Goal: Navigation & Orientation: Find specific page/section

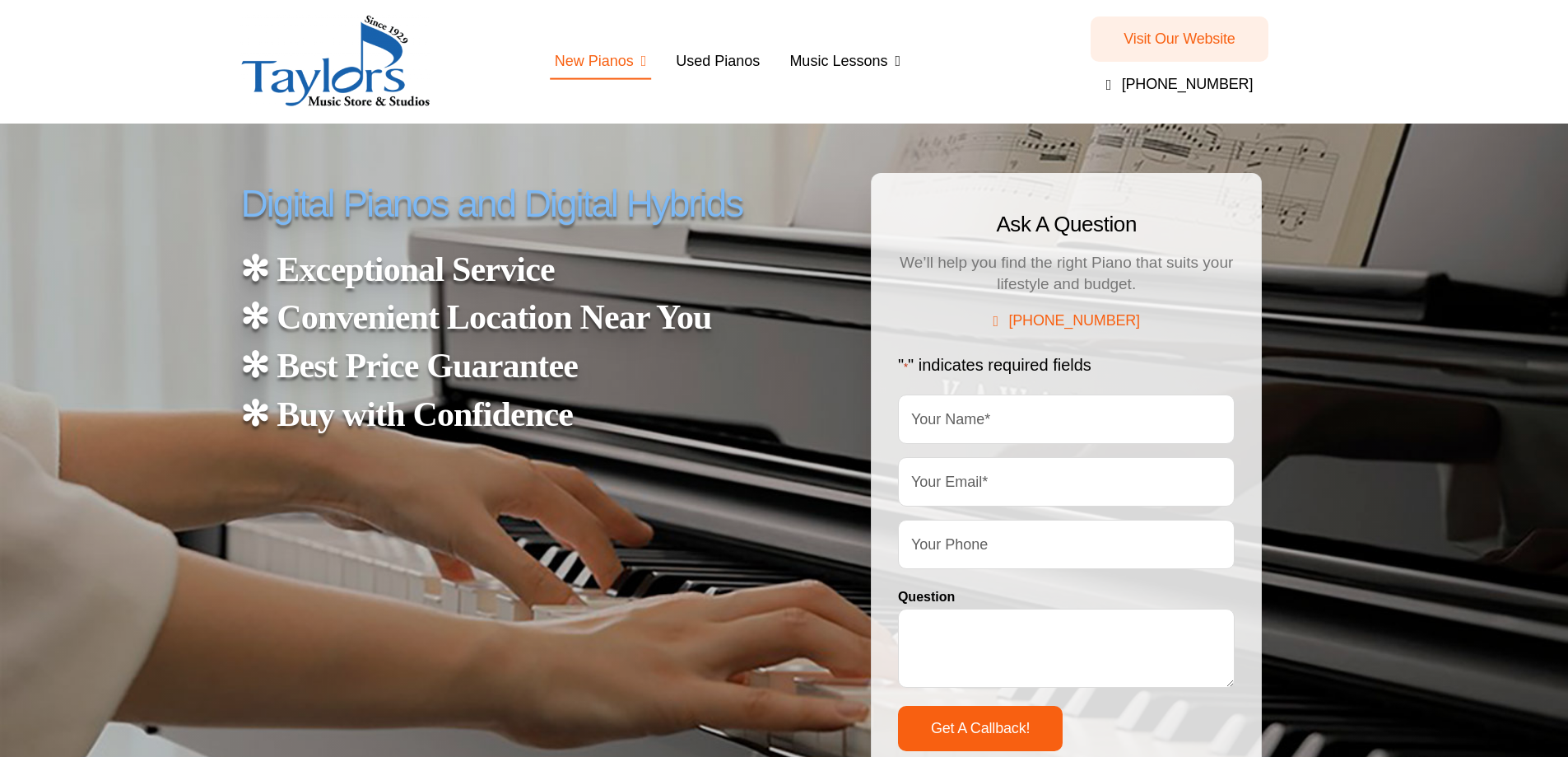
click at [646, 124] on span "Hybrid and Digital Pianos" at bounding box center [652, 148] width 158 height 48
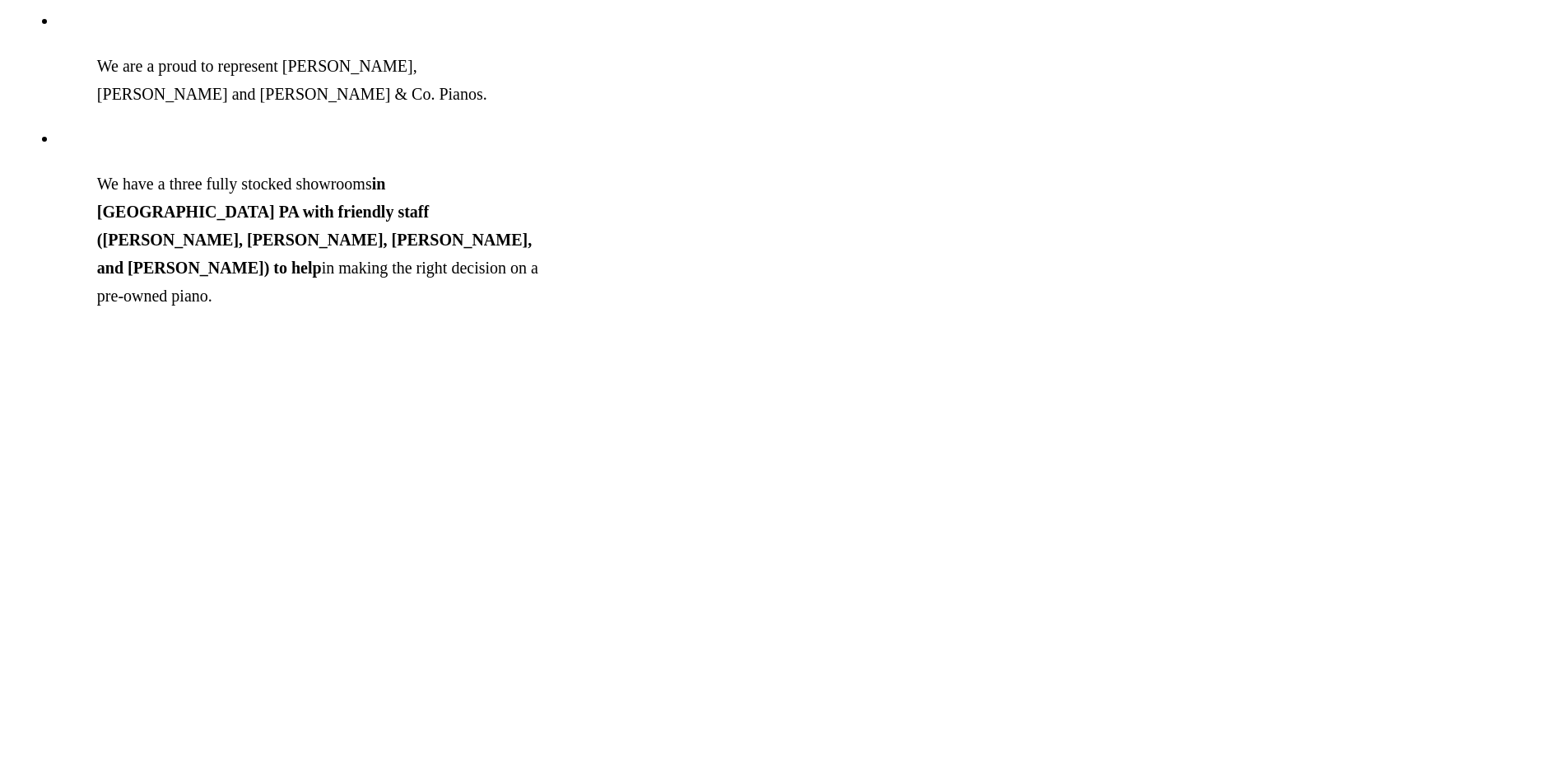
scroll to position [1729, 0]
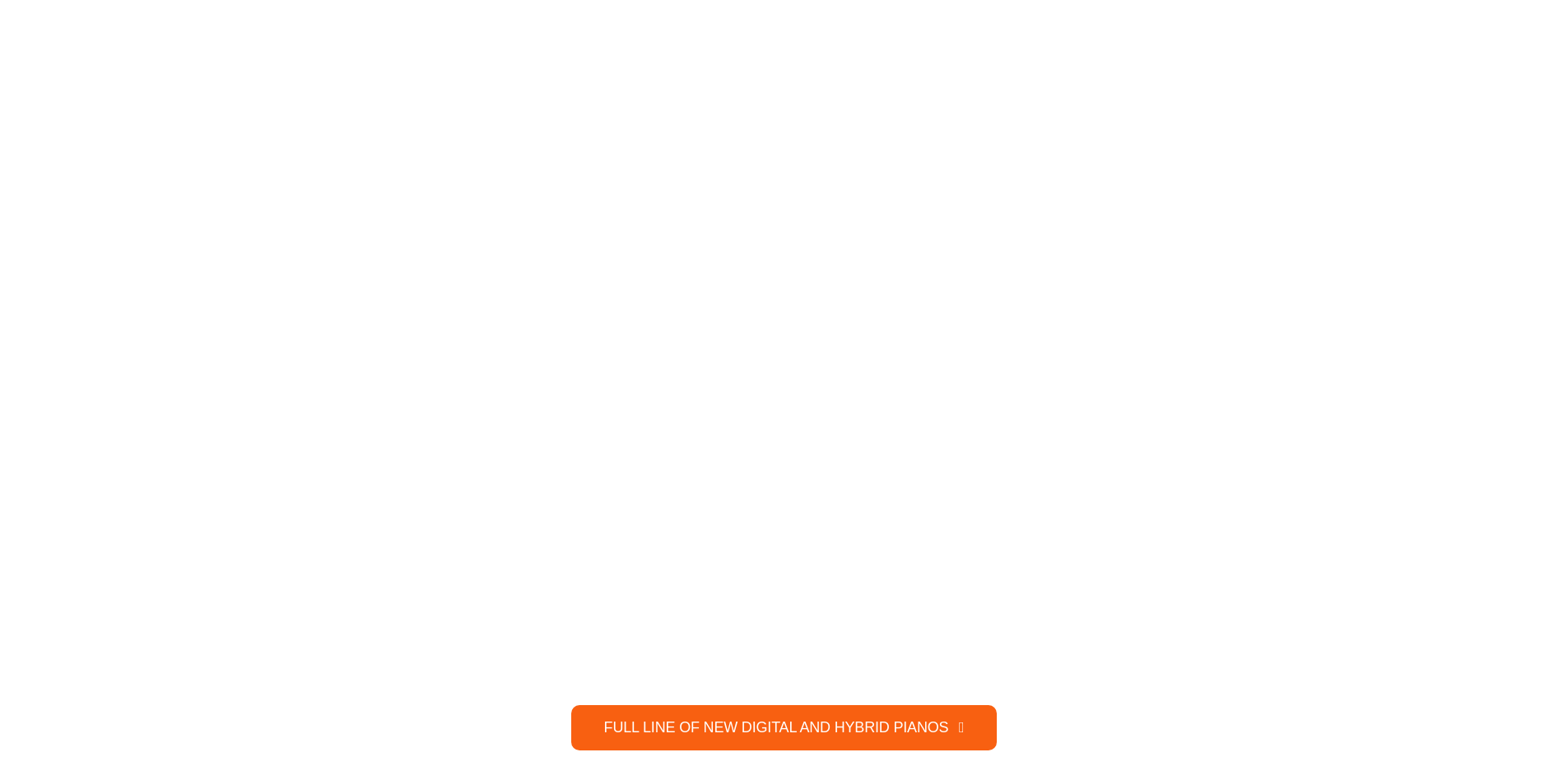
click at [829, 719] on span "FULL LINE OF NEW DIGITAL AND HYBRID PIANOS" at bounding box center [776, 728] width 345 height 18
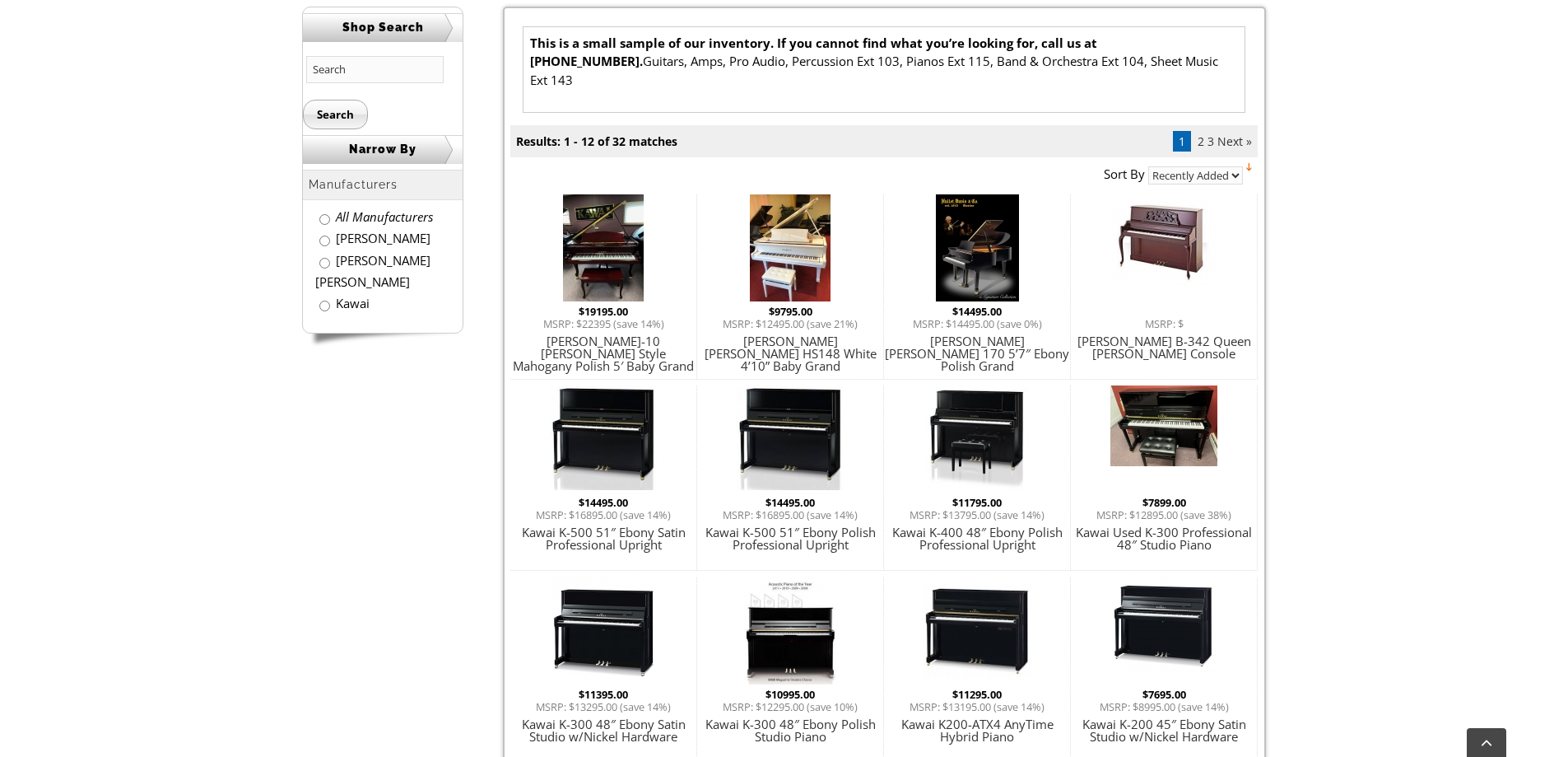
scroll to position [466, 0]
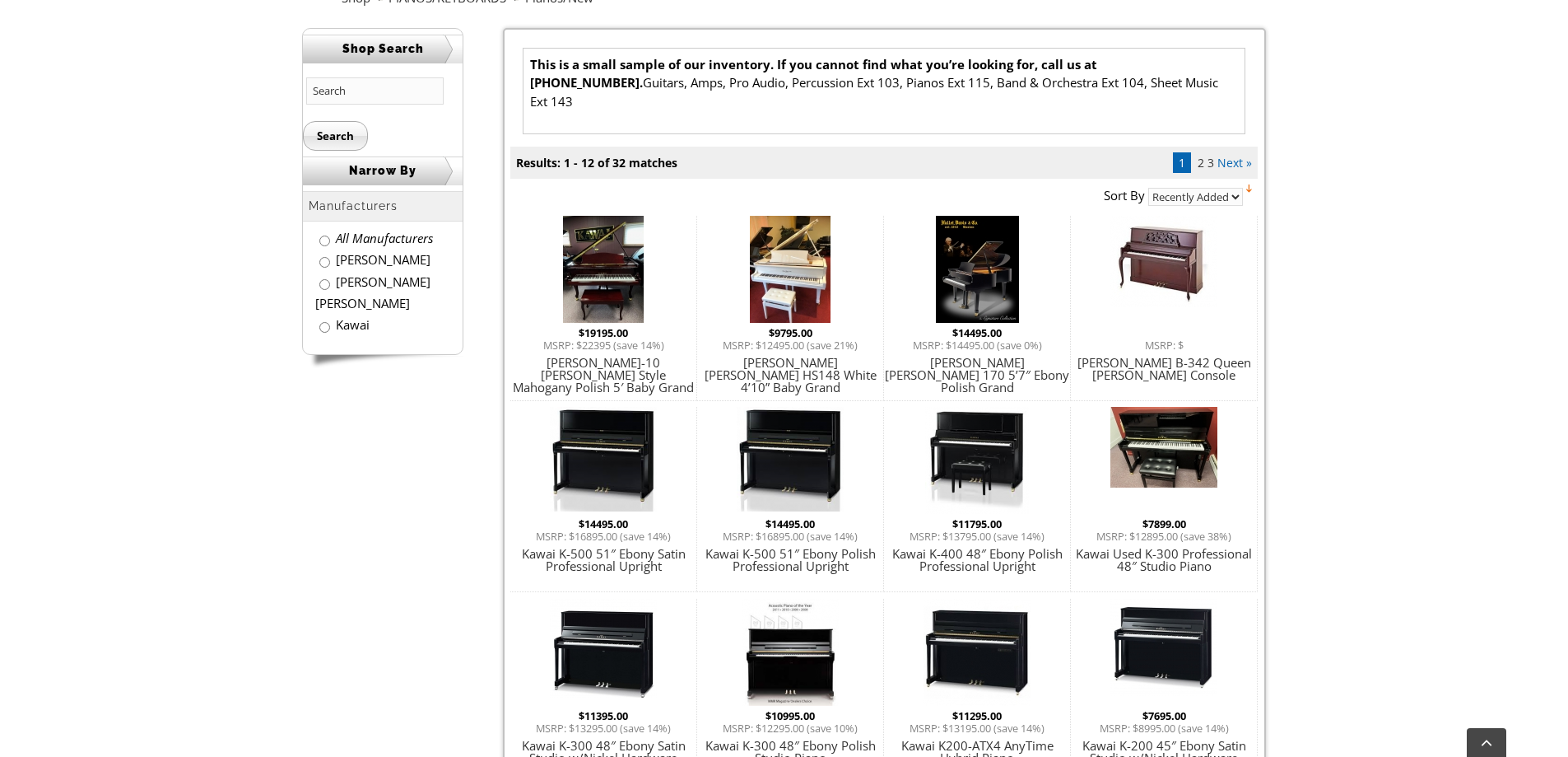
click at [1235, 155] on link "Next »" at bounding box center [1235, 163] width 34 height 16
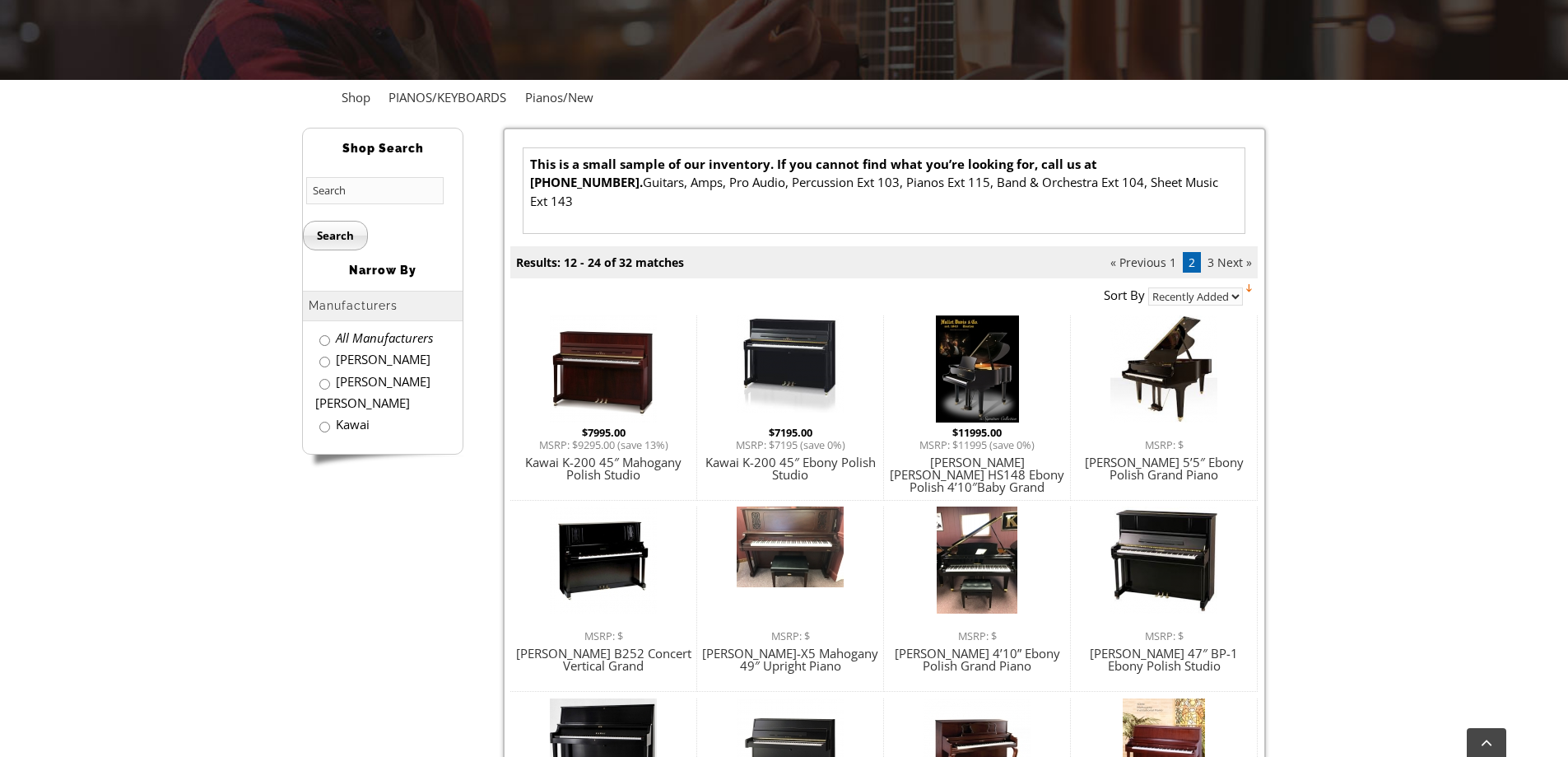
scroll to position [247, 0]
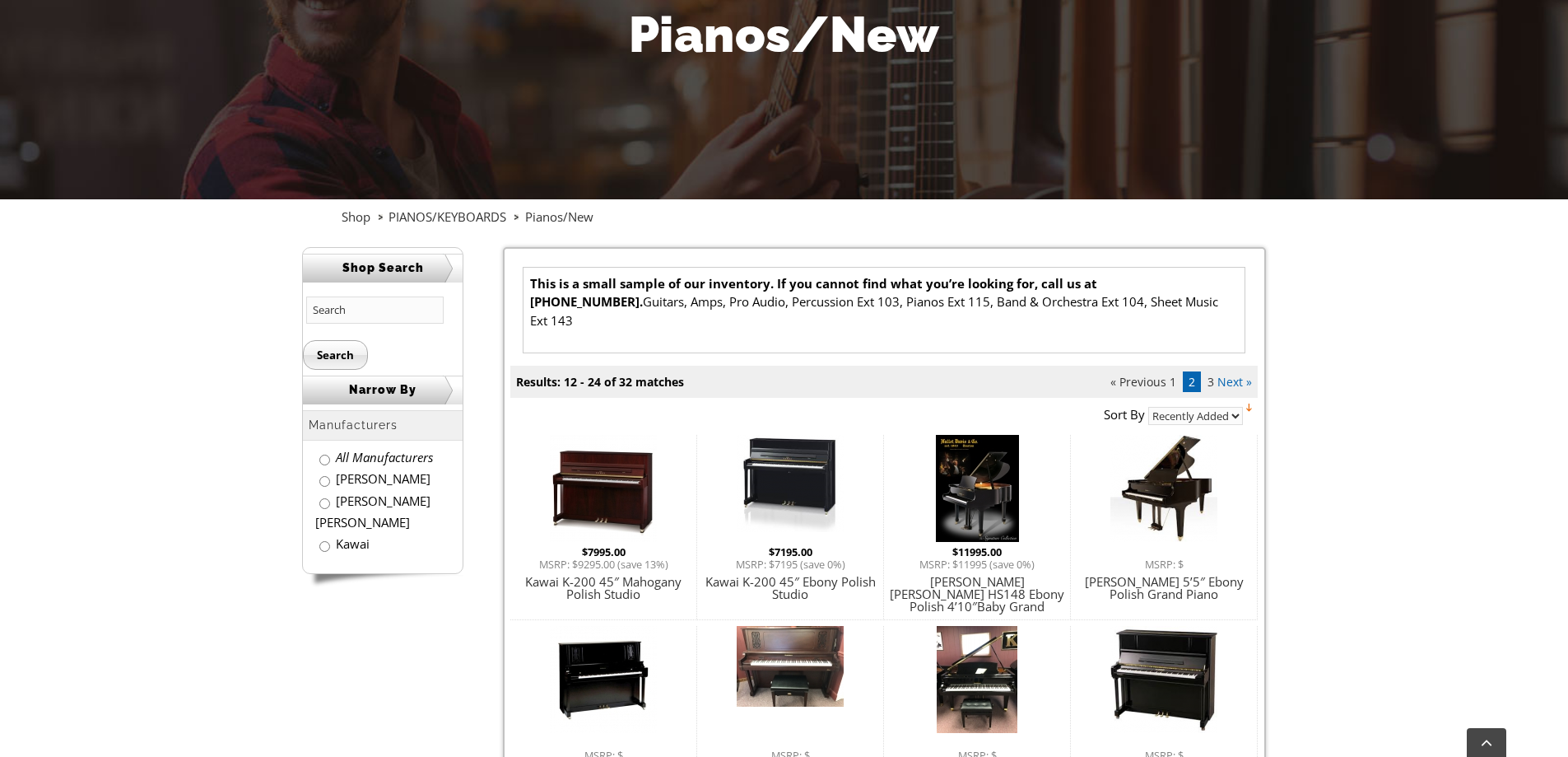
click at [1234, 374] on link "Next »" at bounding box center [1235, 382] width 34 height 16
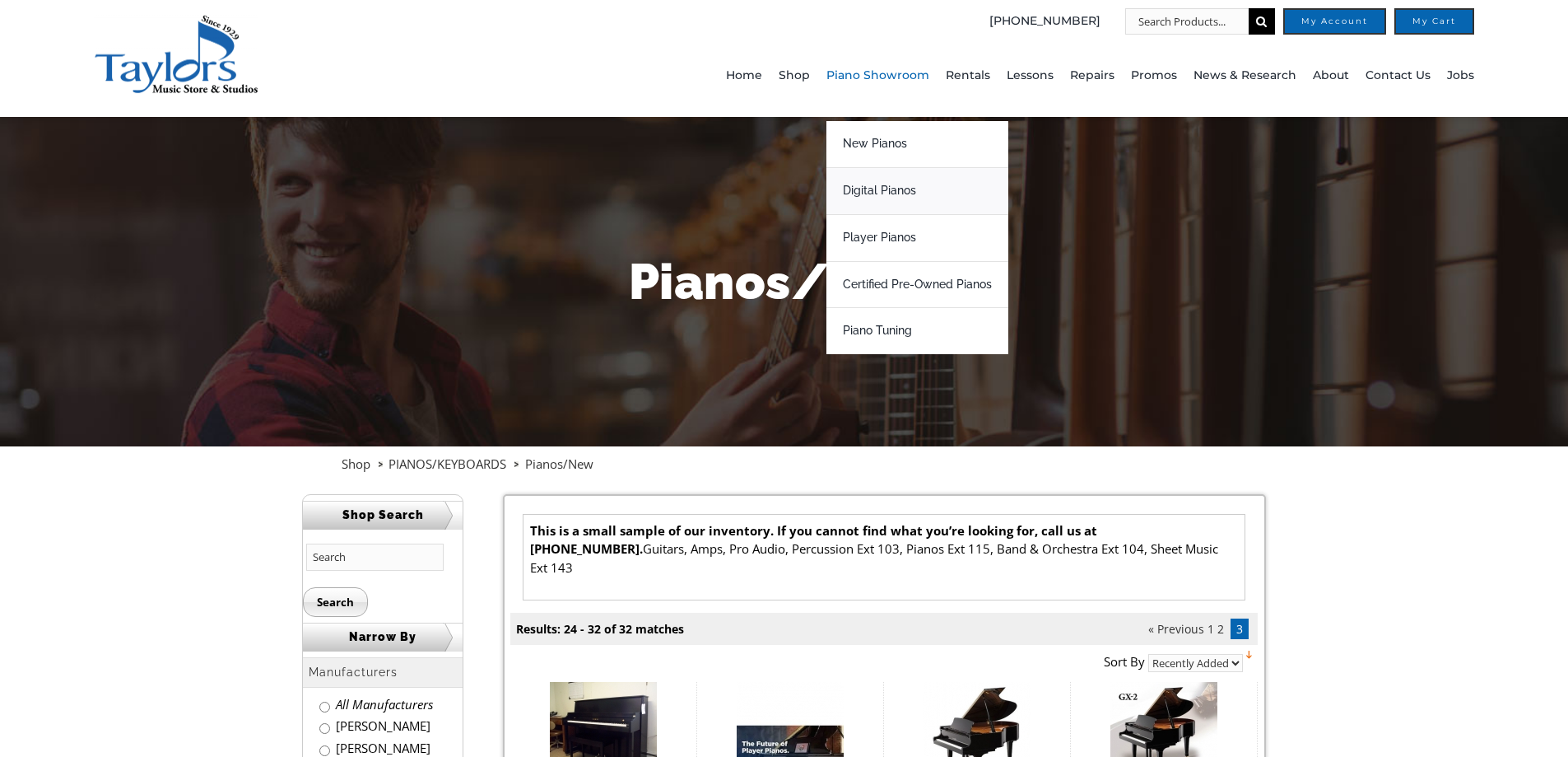
click at [916, 187] on span "Digital Pianos" at bounding box center [879, 191] width 73 height 27
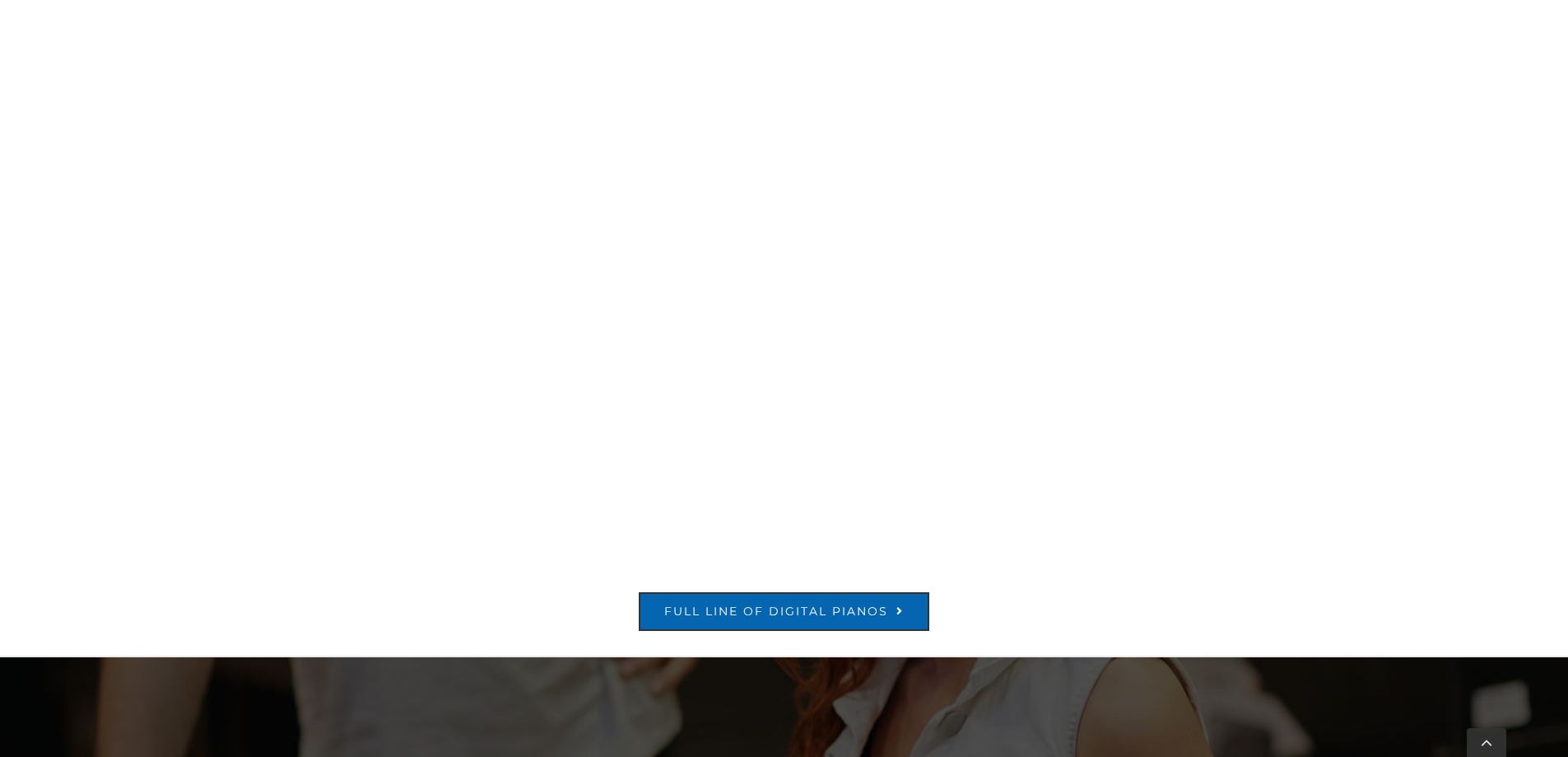
scroll to position [1729, 0]
